Goal: Task Accomplishment & Management: Use online tool/utility

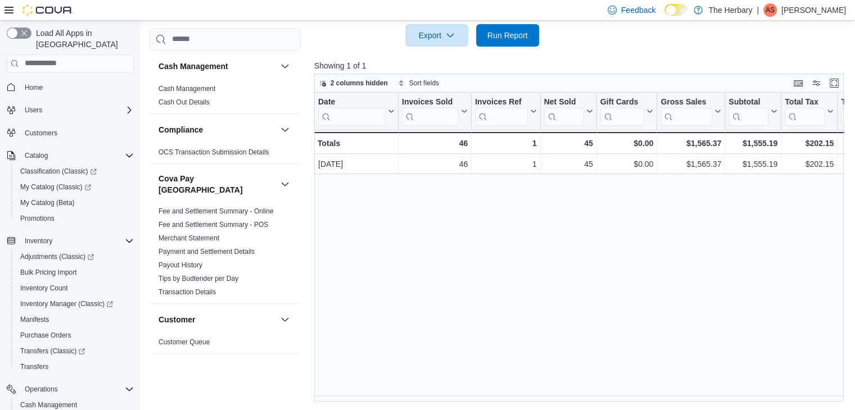
scroll to position [852, 0]
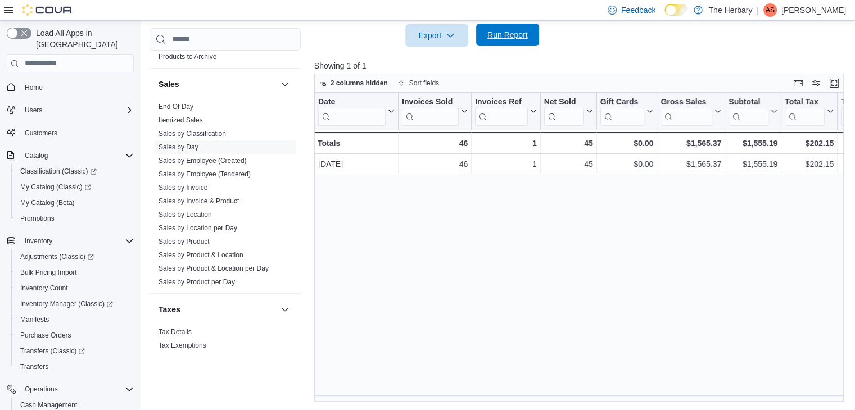
click at [498, 38] on span "Run Report" at bounding box center [507, 34] width 40 height 11
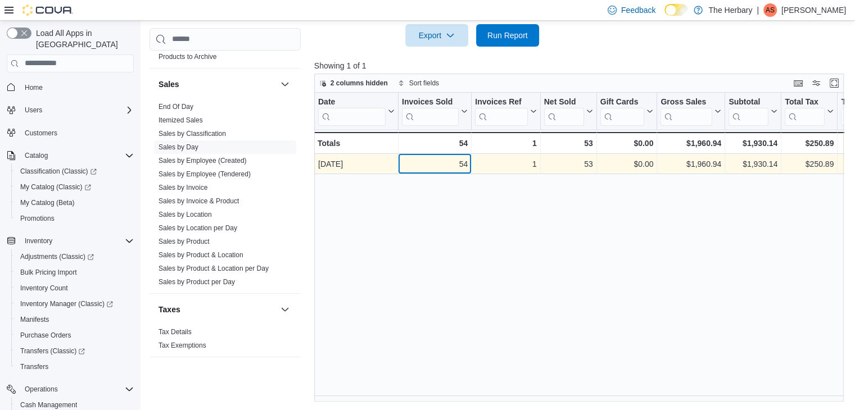
click at [455, 165] on div "54" at bounding box center [435, 163] width 66 height 13
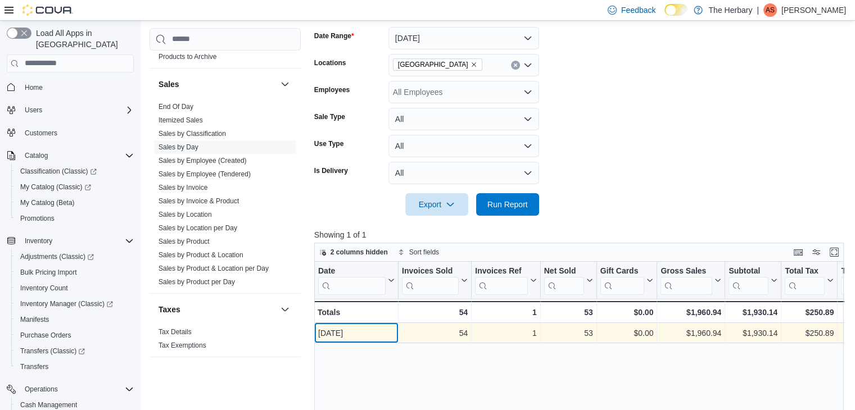
scroll to position [0, 0]
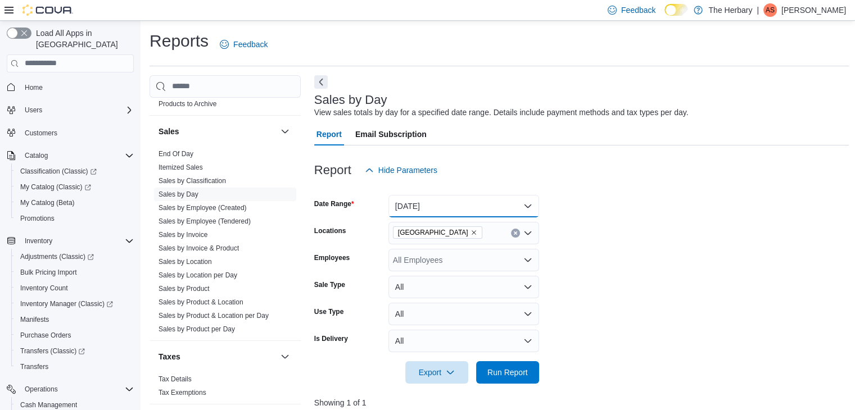
click at [444, 210] on button "[DATE]" at bounding box center [463, 206] width 151 height 22
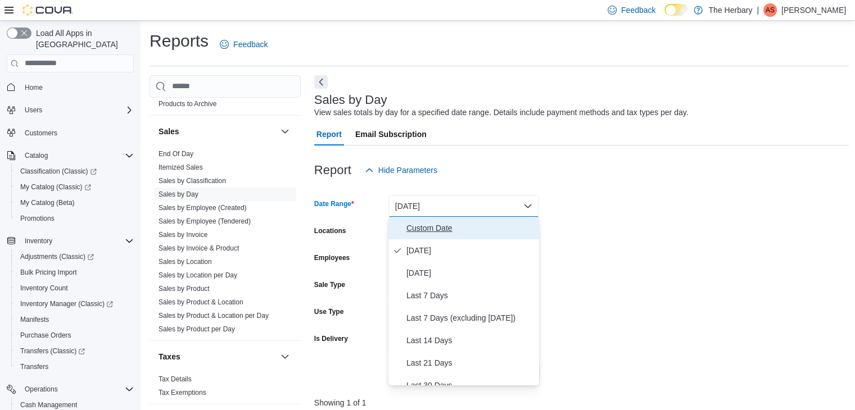
click at [439, 227] on span "Custom Date" at bounding box center [470, 227] width 128 height 13
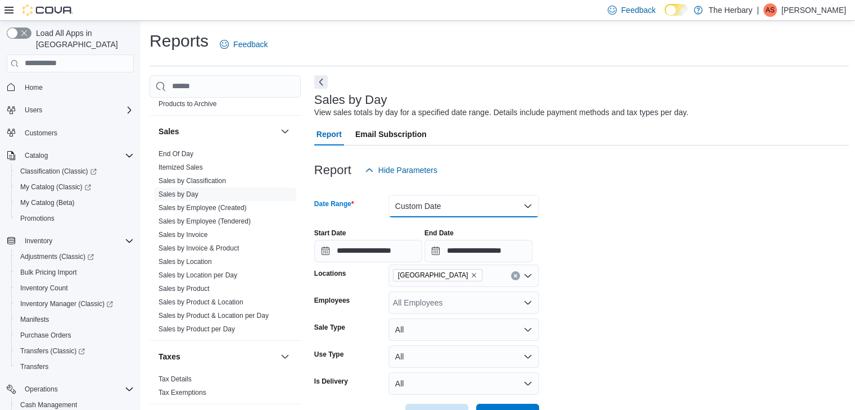
click at [432, 204] on button "Custom Date" at bounding box center [463, 206] width 151 height 22
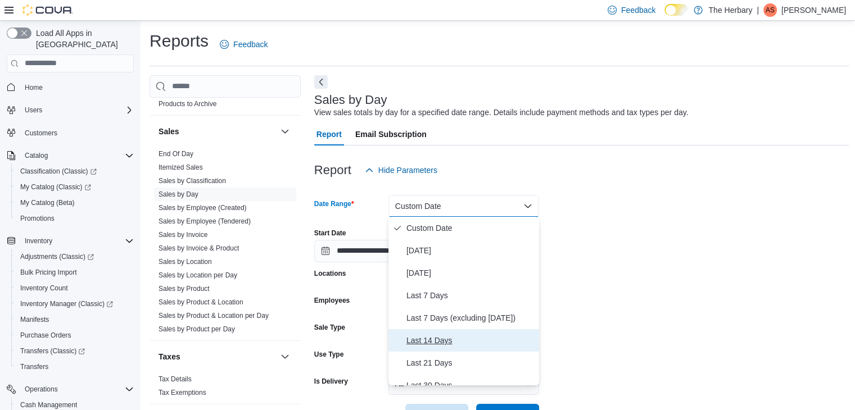
click at [460, 341] on span "Last 14 Days" at bounding box center [470, 340] width 128 height 13
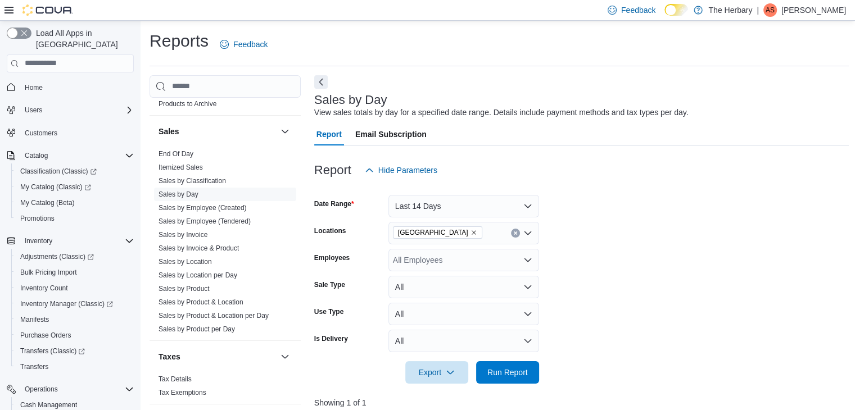
click at [653, 293] on form "Date Range Last 14 Days Locations [GEOGRAPHIC_DATA] Employees All Employees Sal…" at bounding box center [581, 283] width 535 height 202
click at [223, 299] on link "Sales by Product & Location" at bounding box center [201, 303] width 85 height 8
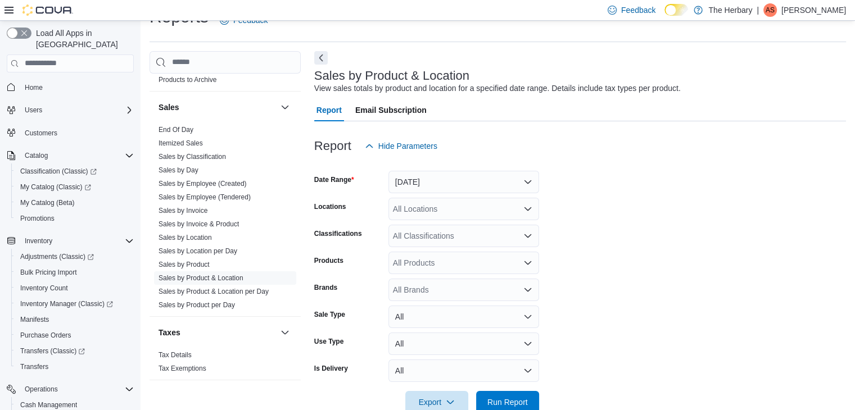
scroll to position [26, 0]
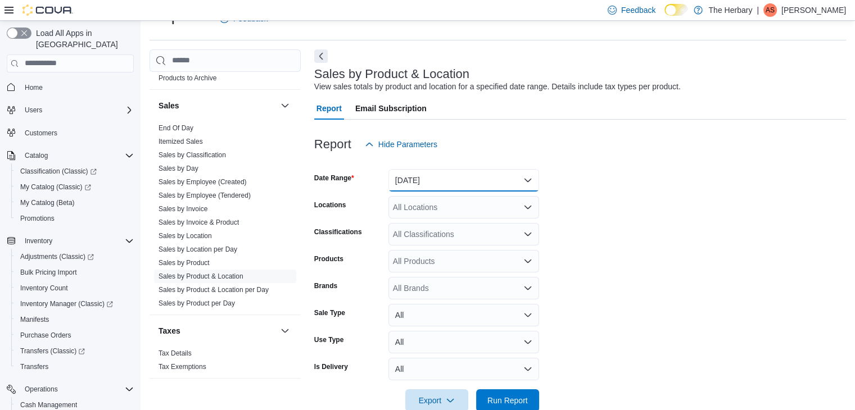
click at [445, 176] on button "[DATE]" at bounding box center [463, 180] width 151 height 22
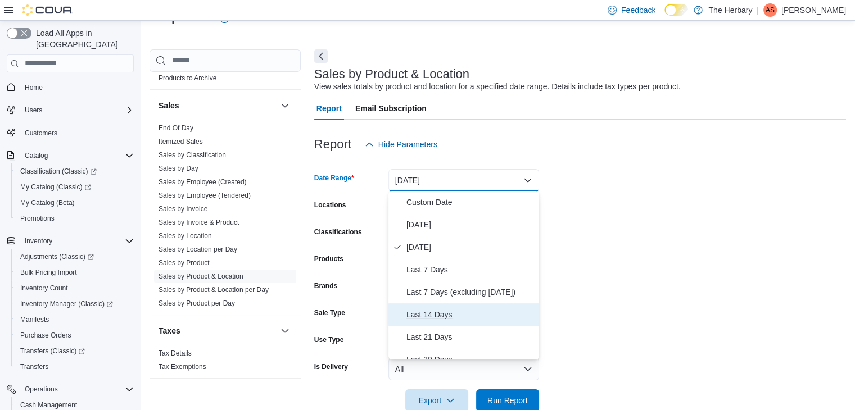
click at [445, 313] on span "Last 14 Days" at bounding box center [470, 314] width 128 height 13
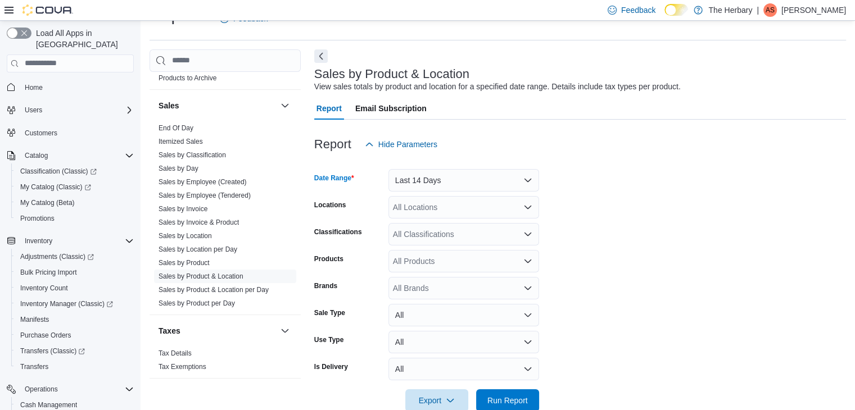
click at [491, 204] on div "All Locations" at bounding box center [463, 207] width 151 height 22
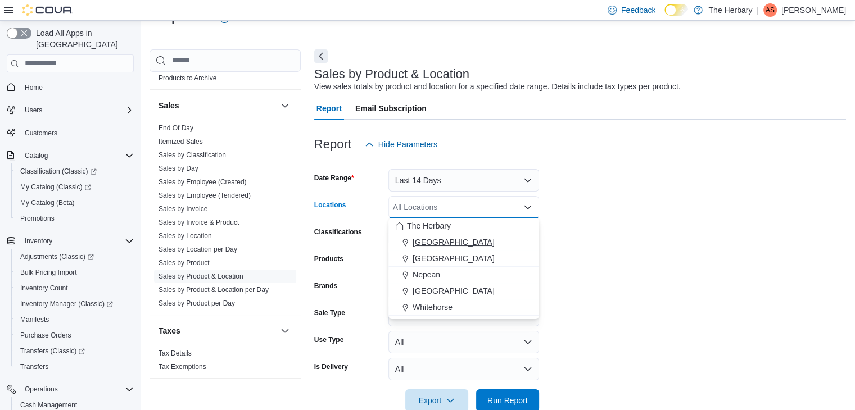
click at [469, 241] on div "[GEOGRAPHIC_DATA]" at bounding box center [463, 242] width 137 height 11
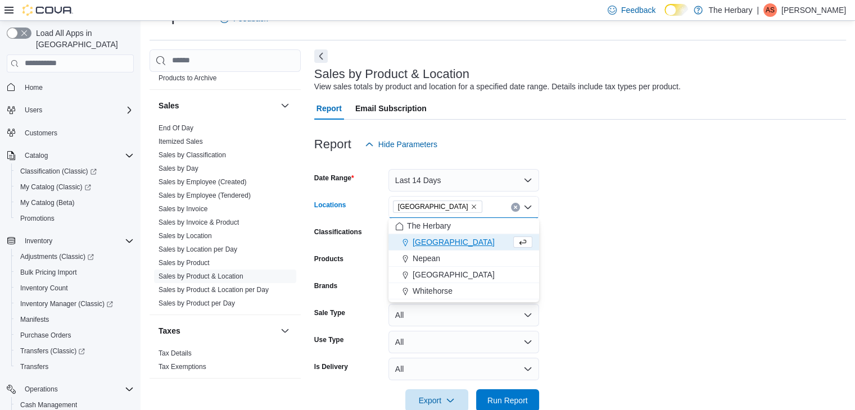
click at [657, 243] on form "Date Range Last 14 Days Locations [GEOGRAPHIC_DATA] Combo box. Selected. [GEOGR…" at bounding box center [580, 284] width 532 height 256
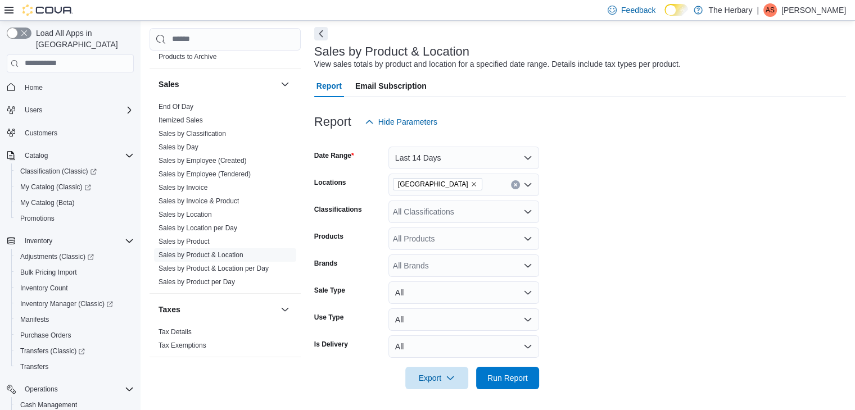
scroll to position [49, 0]
click at [527, 212] on icon "Open list of options" at bounding box center [527, 210] width 9 height 9
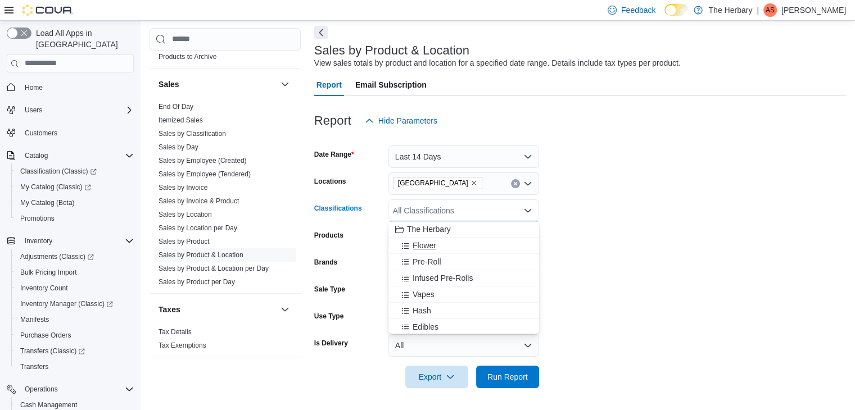
click at [441, 250] on div "Flower" at bounding box center [463, 245] width 137 height 11
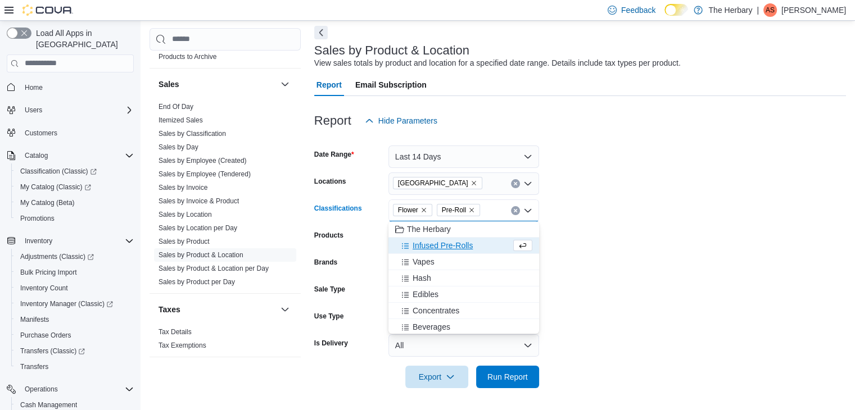
click at [441, 250] on span "Infused Pre-Rolls" at bounding box center [443, 245] width 60 height 11
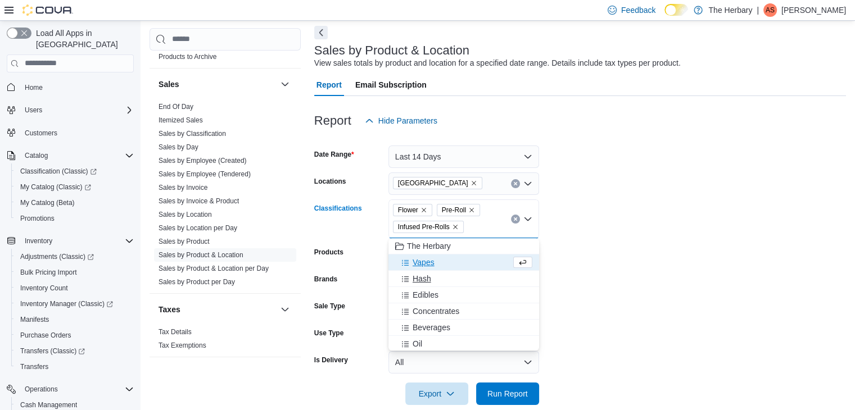
click at [434, 274] on div "Hash" at bounding box center [463, 278] width 137 height 11
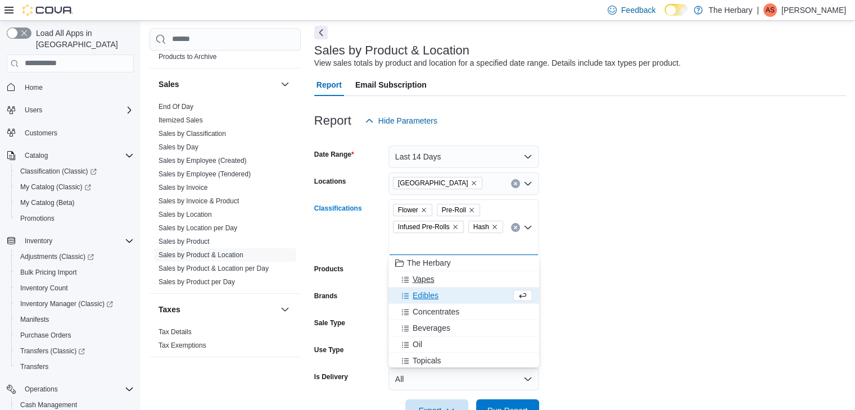
click at [431, 279] on span "Vapes" at bounding box center [424, 279] width 22 height 11
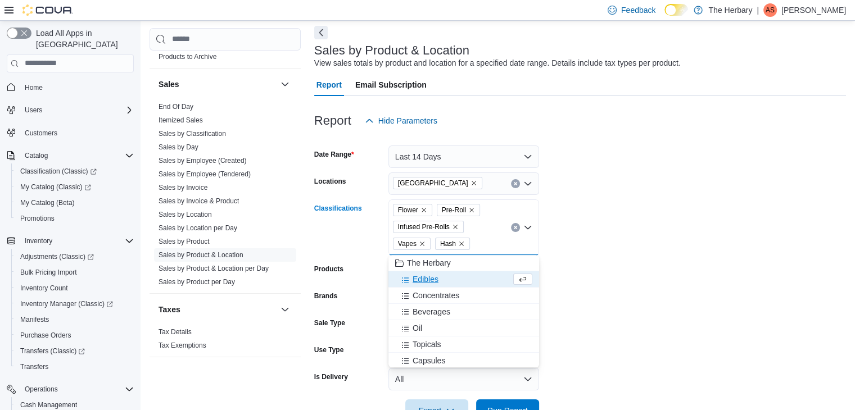
click at [431, 279] on span "Edibles" at bounding box center [426, 279] width 26 height 11
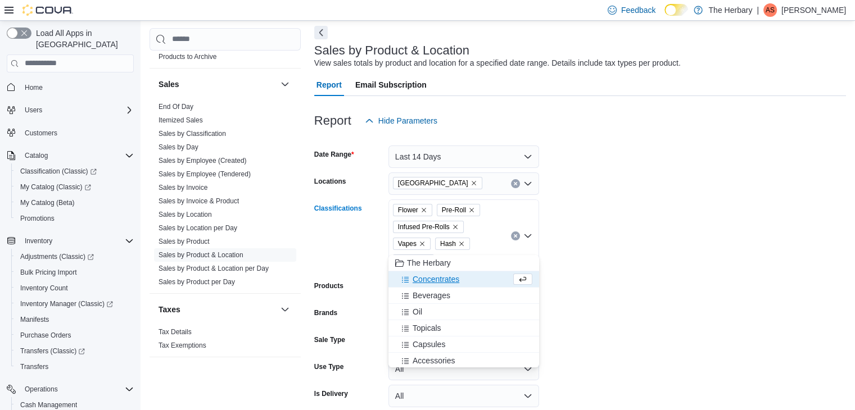
click at [433, 273] on button "Concentrates" at bounding box center [463, 280] width 151 height 16
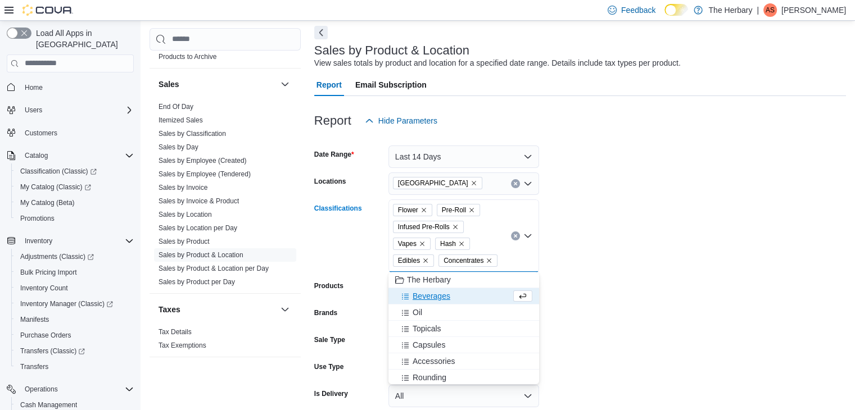
click at [434, 297] on span "Beverages" at bounding box center [432, 296] width 38 height 11
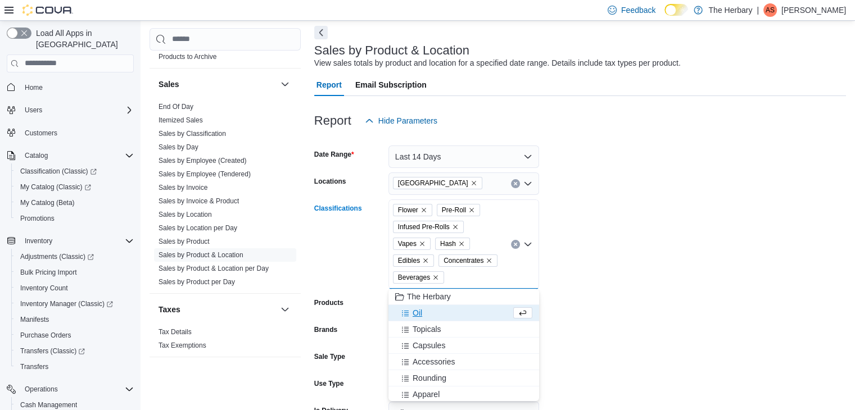
click at [434, 311] on div "Oil" at bounding box center [453, 313] width 116 height 11
click at [441, 320] on button "Topicals" at bounding box center [463, 313] width 151 height 16
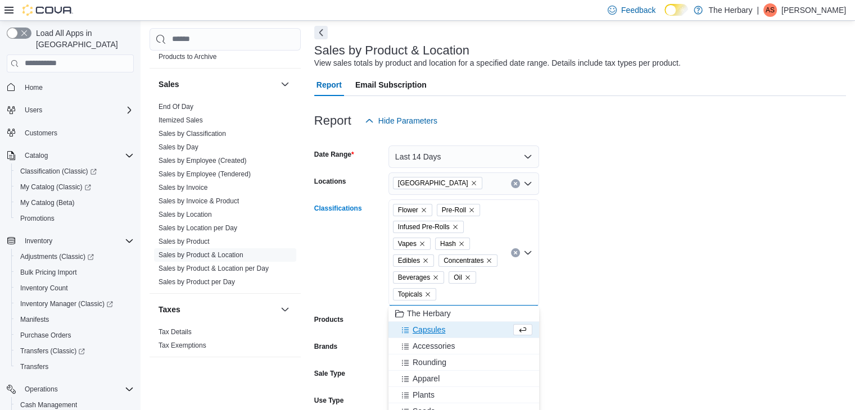
click at [445, 328] on div "Capsules" at bounding box center [453, 329] width 116 height 11
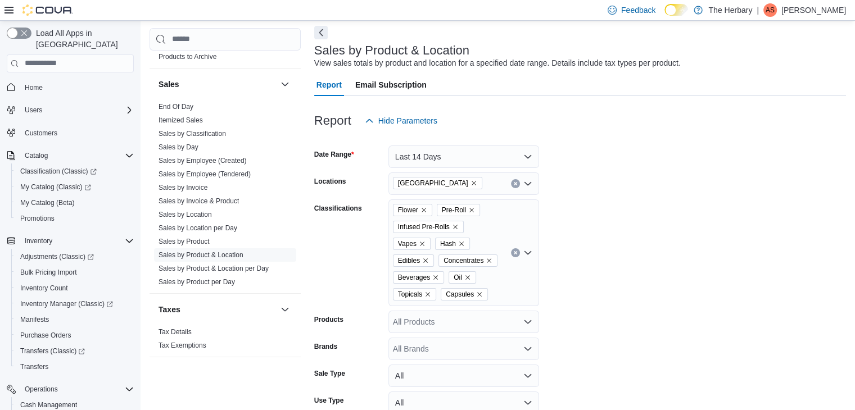
click at [749, 296] on form "Date Range Last 14 Days Locations [GEOGRAPHIC_DATA] Classifications Flower Pre-…" at bounding box center [580, 302] width 532 height 341
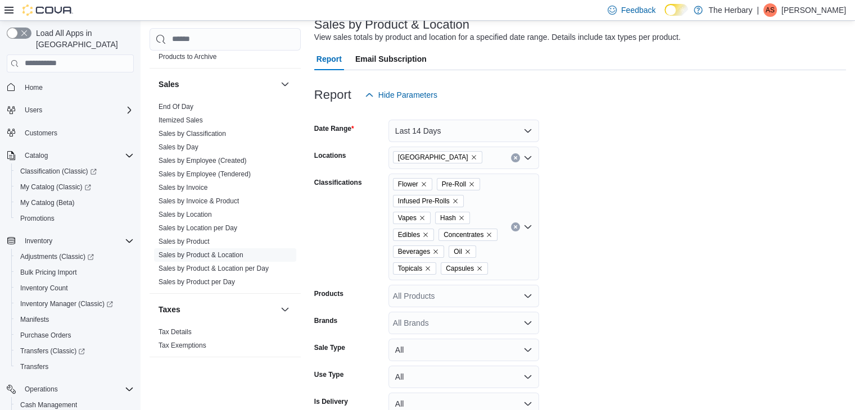
scroll to position [134, 0]
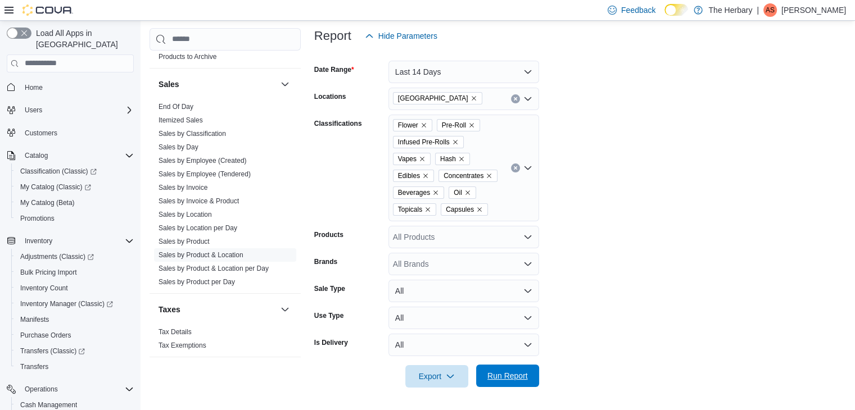
click at [511, 373] on span "Run Report" at bounding box center [507, 375] width 40 height 11
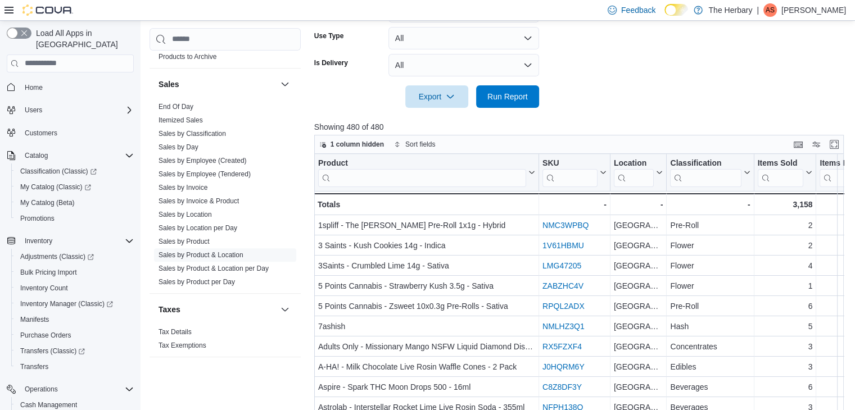
scroll to position [472, 0]
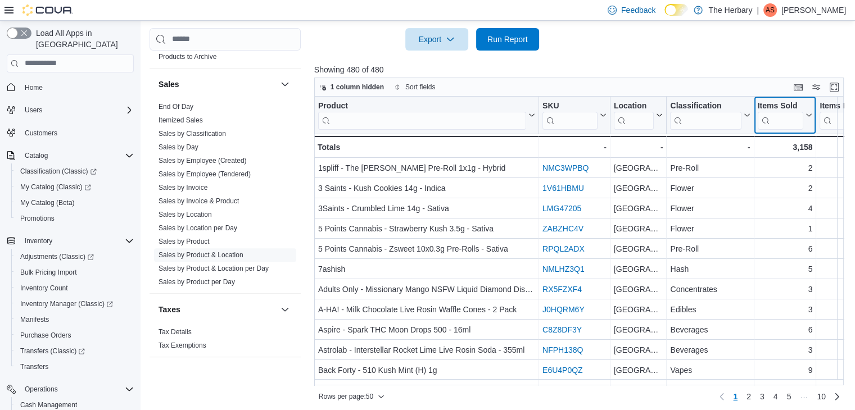
click at [806, 119] on button "Items Sold" at bounding box center [784, 115] width 55 height 29
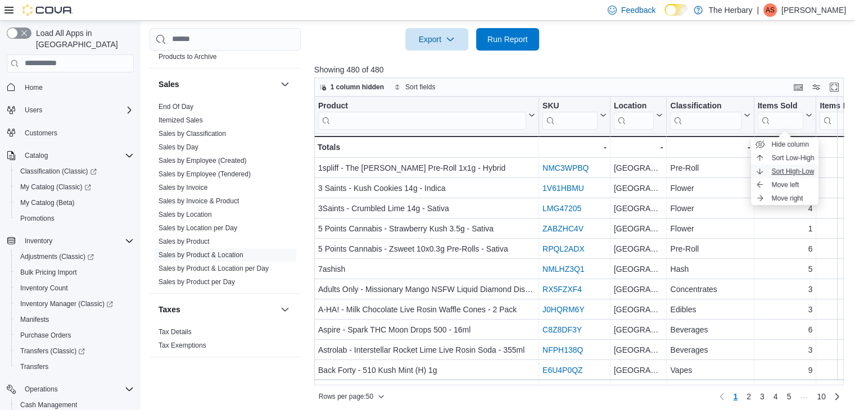
click at [796, 170] on span "Sort High-Low" at bounding box center [792, 171] width 43 height 9
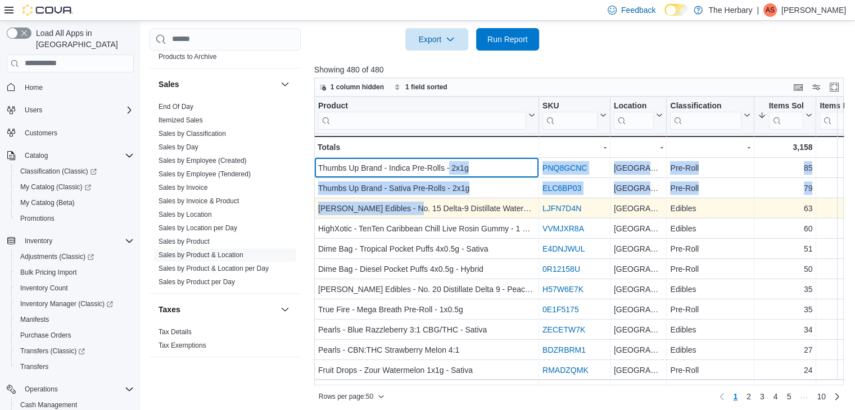
drag, startPoint x: 449, startPoint y: 164, endPoint x: 407, endPoint y: 209, distance: 60.9
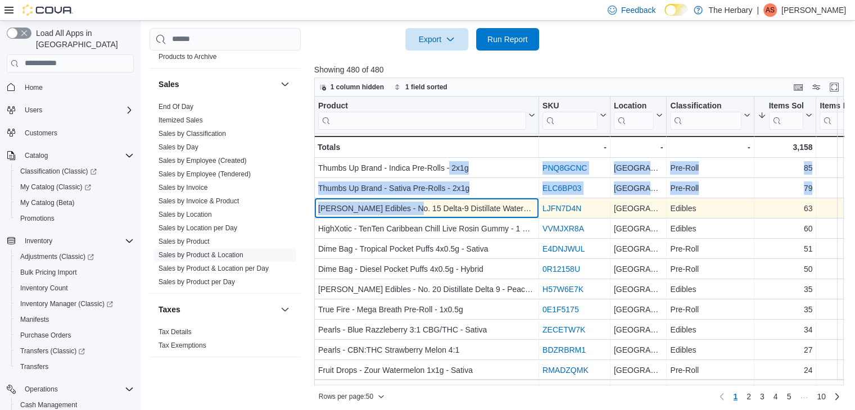
click at [394, 209] on div "[PERSON_NAME] Edibles - No. 15 Delta-9 Distillate Watermelon - 1x10mg" at bounding box center [426, 208] width 217 height 13
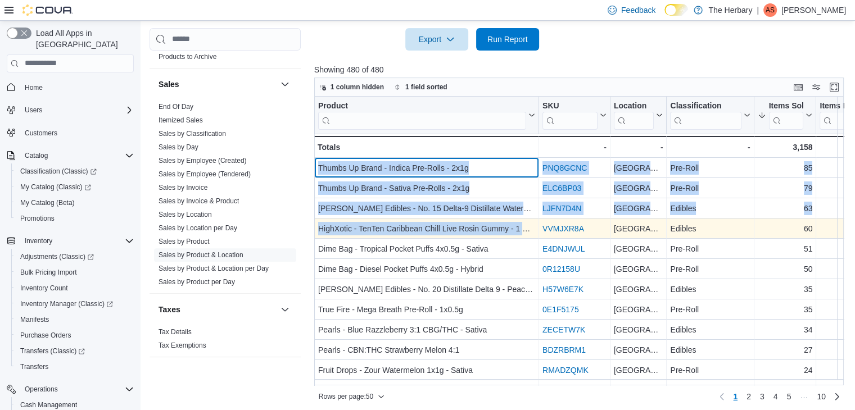
drag, startPoint x: 319, startPoint y: 167, endPoint x: 521, endPoint y: 228, distance: 210.2
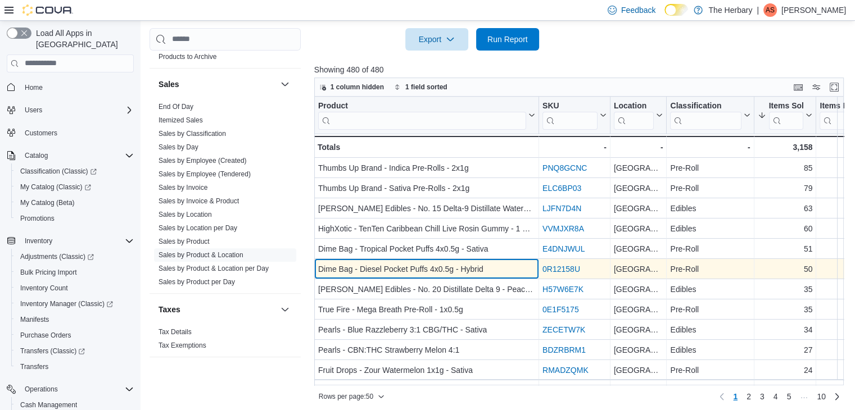
click at [517, 264] on div "Dime Bag - Diesel Pocket Puffs 4x0.5g - Hybrid" at bounding box center [426, 269] width 217 height 13
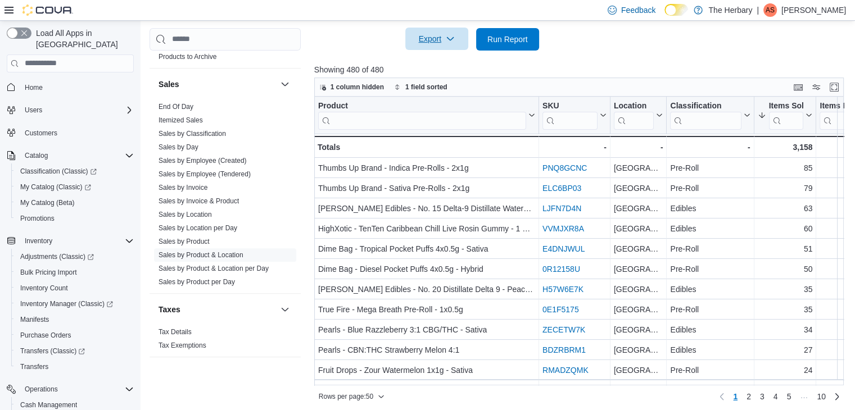
click at [432, 37] on span "Export" at bounding box center [436, 39] width 49 height 22
click at [425, 63] on span "Export to Excel" at bounding box center [438, 61] width 51 height 9
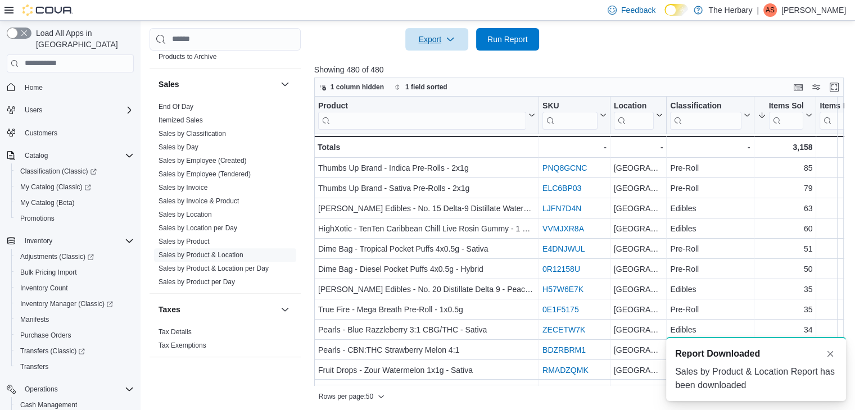
scroll to position [0, 0]
